Goal: Information Seeking & Learning: Learn about a topic

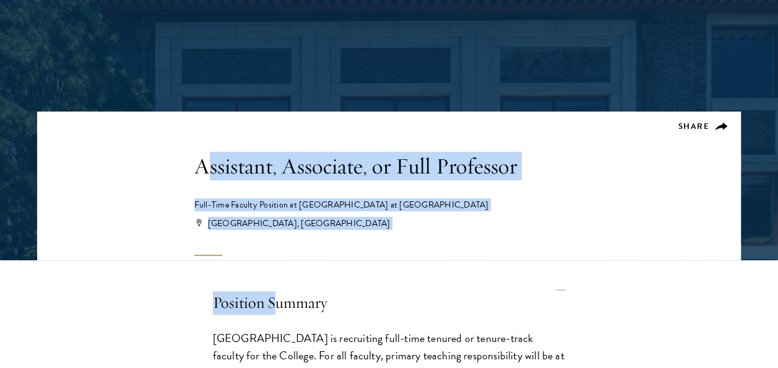
drag, startPoint x: 203, startPoint y: 167, endPoint x: 276, endPoint y: 285, distance: 138.9
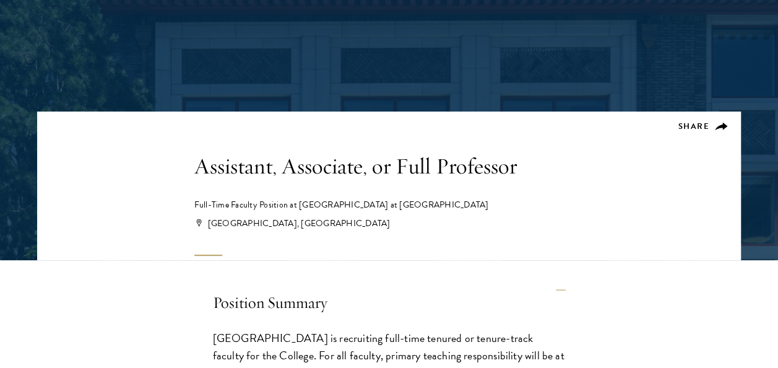
drag, startPoint x: 276, startPoint y: 285, endPoint x: 196, endPoint y: 165, distance: 145.0
click at [196, 165] on h1 "Assistant, Associate, or Full Professor" at bounding box center [389, 166] width 390 height 28
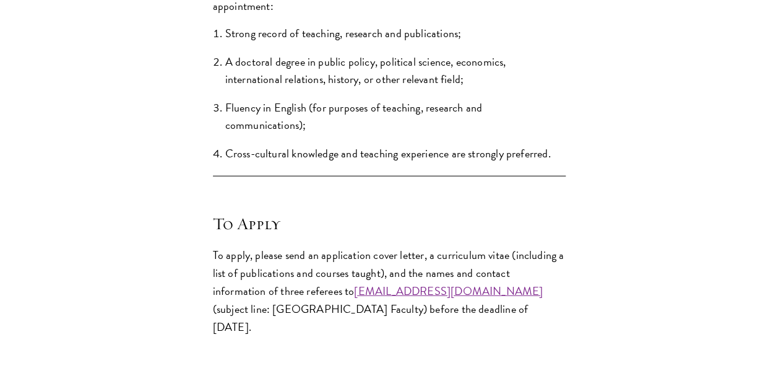
scroll to position [1653, 0]
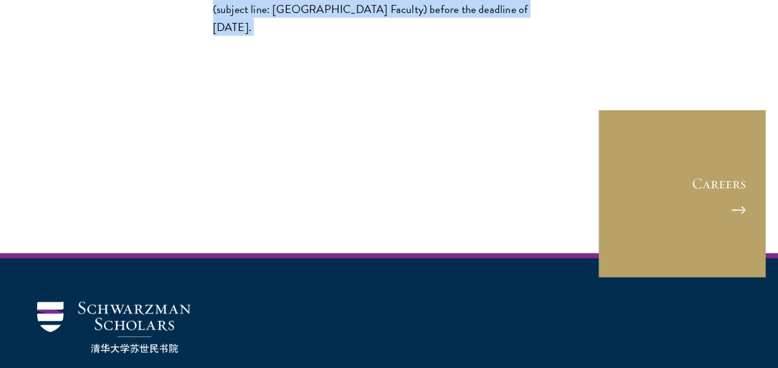
drag, startPoint x: 195, startPoint y: 165, endPoint x: 549, endPoint y: 72, distance: 366.1
drag, startPoint x: 549, startPoint y: 72, endPoint x: 459, endPoint y: 11, distance: 108.3
copy div "Assistant, Associate, or Full Professor Full-Time Faculty Position at Schwarzma…"
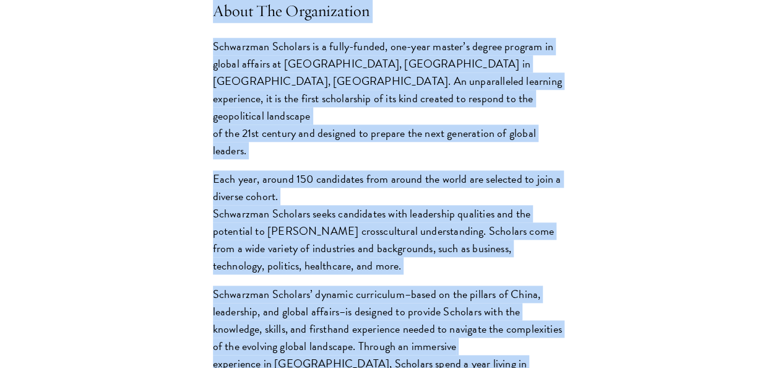
scroll to position [0, 0]
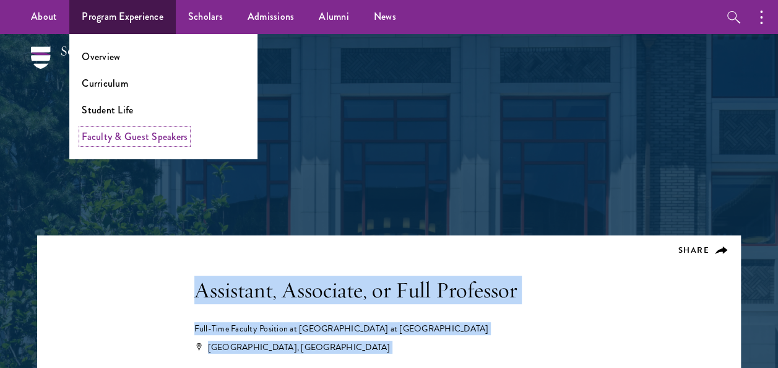
click at [131, 139] on link "Faculty & Guest Speakers" at bounding box center [135, 136] width 106 height 14
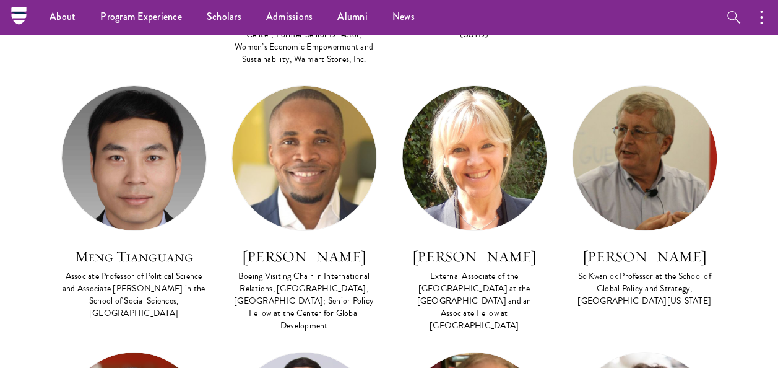
scroll to position [2166, 0]
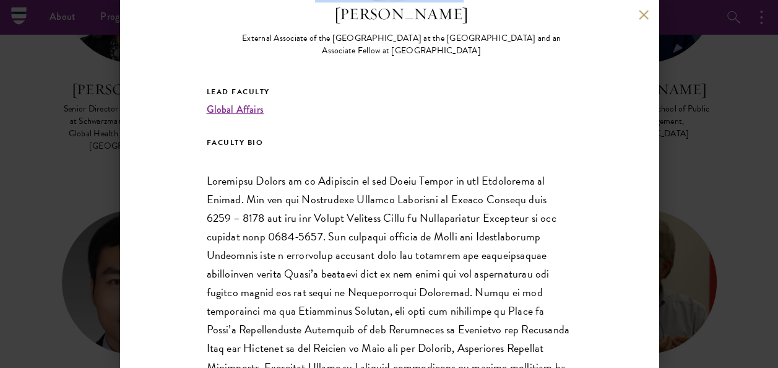
scroll to position [359, 0]
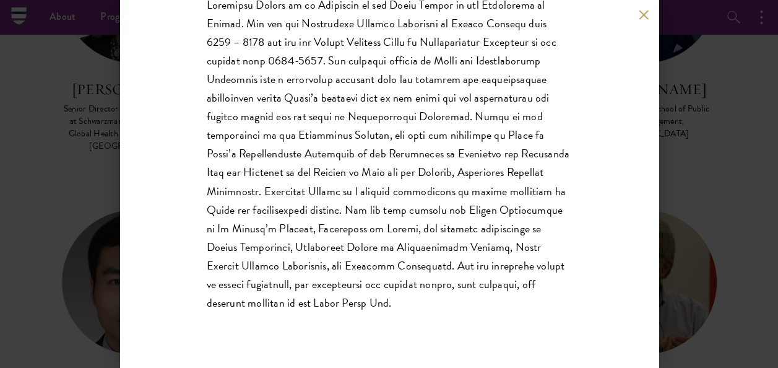
drag, startPoint x: 307, startPoint y: 188, endPoint x: 479, endPoint y: 323, distance: 218.6
click at [479, 323] on div "[PERSON_NAME] External Associate of the [GEOGRAPHIC_DATA] at the [GEOGRAPHIC_DA…" at bounding box center [389, 4] width 365 height 652
copy div "[PERSON_NAME] External Associate of the [GEOGRAPHIC_DATA] at the [GEOGRAPHIC_DA…"
